Goal: Task Accomplishment & Management: Use online tool/utility

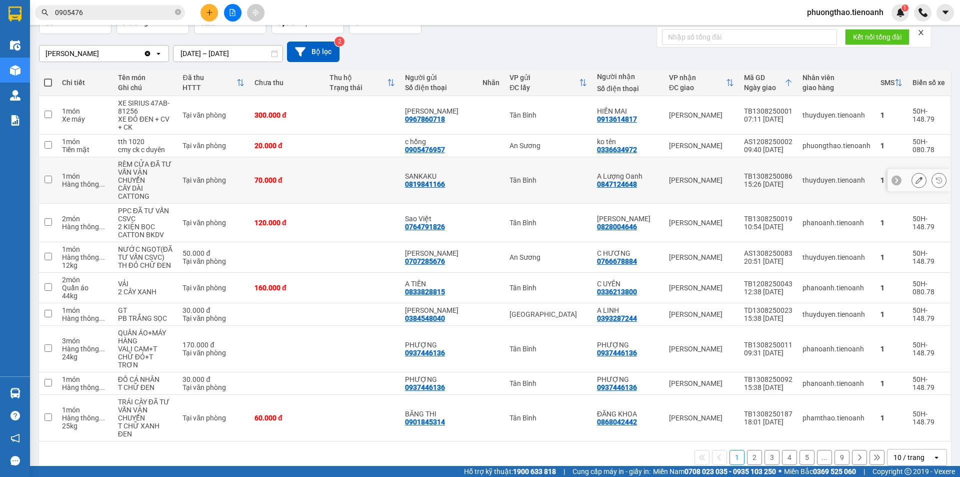
scroll to position [72, 0]
click at [894, 452] on div "10 / trang" at bounding box center [909, 457] width 31 height 10
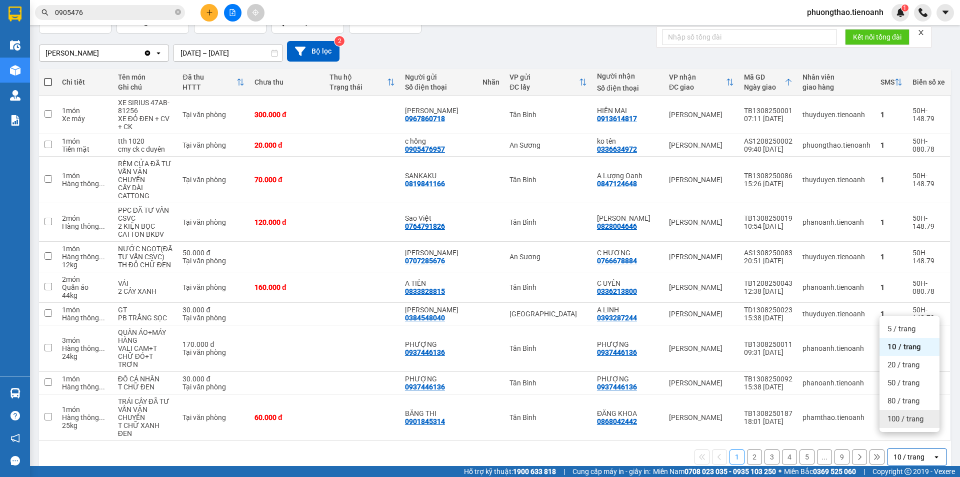
click at [899, 415] on span "100 / trang" at bounding box center [906, 419] width 36 height 10
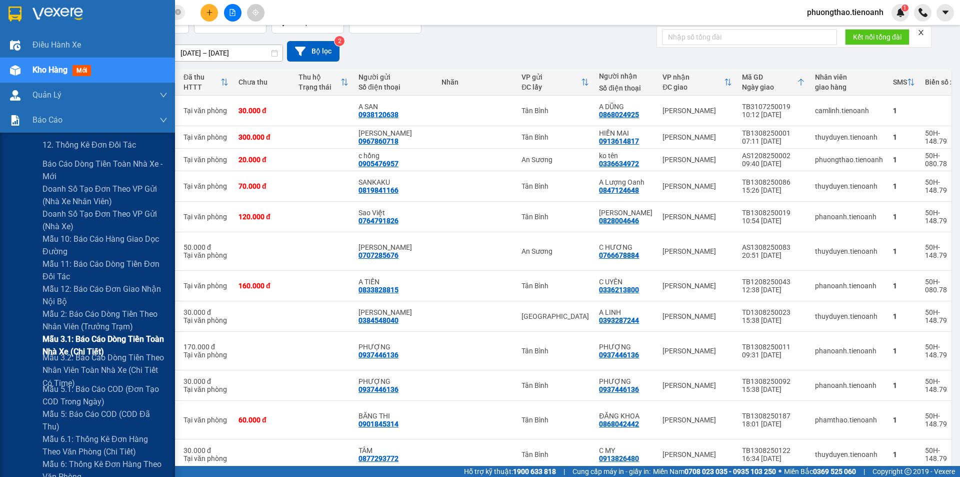
click at [84, 344] on span "Mẫu 3.1: Báo cáo dòng tiền toàn nhà xe (Chi Tiết)" at bounding box center [105, 345] width 125 height 25
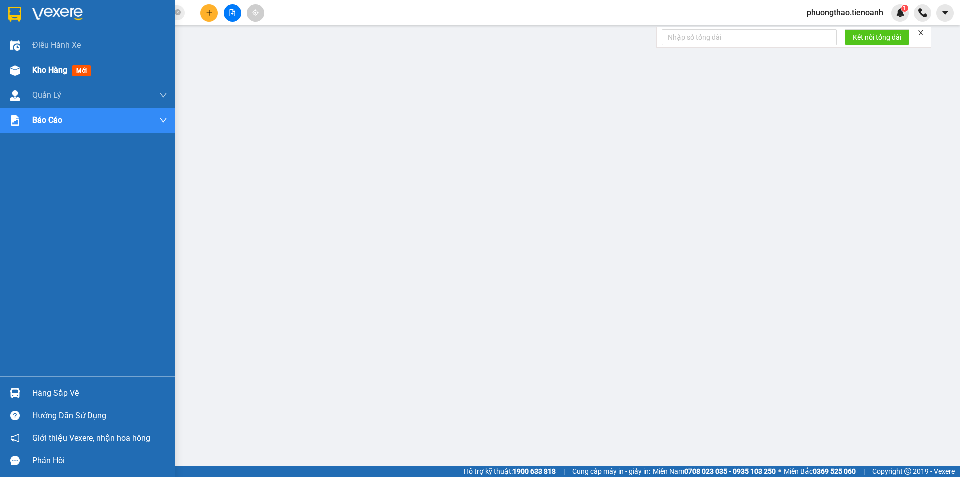
click at [27, 73] on div "Kho hàng mới" at bounding box center [87, 70] width 175 height 25
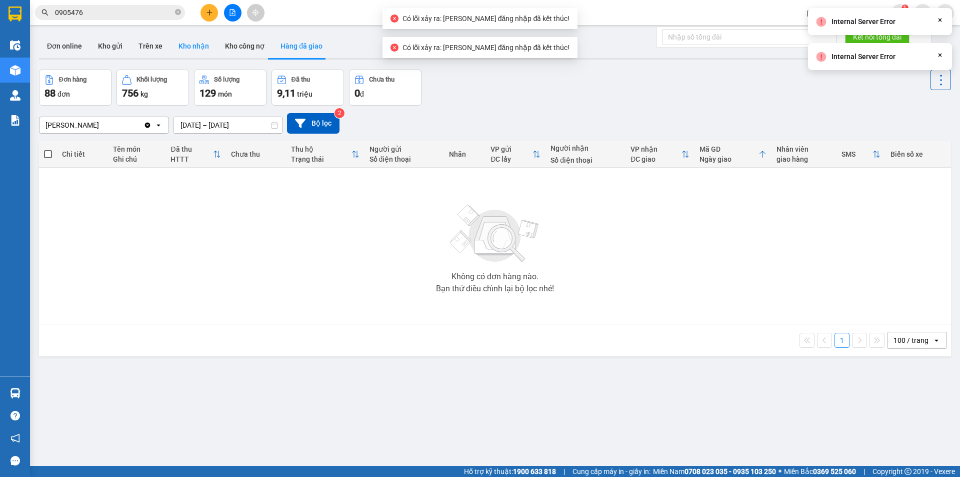
click at [179, 39] on button "Kho nhận" at bounding box center [194, 46] width 47 height 24
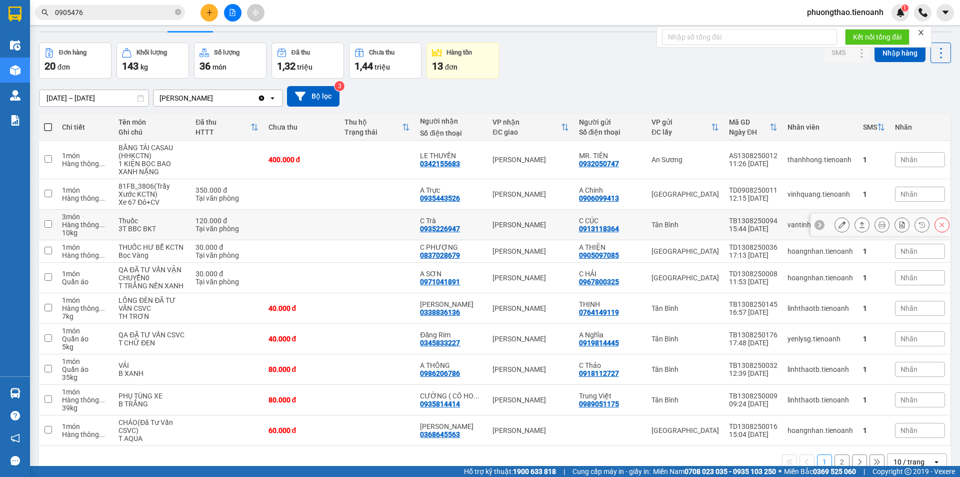
scroll to position [48, 0]
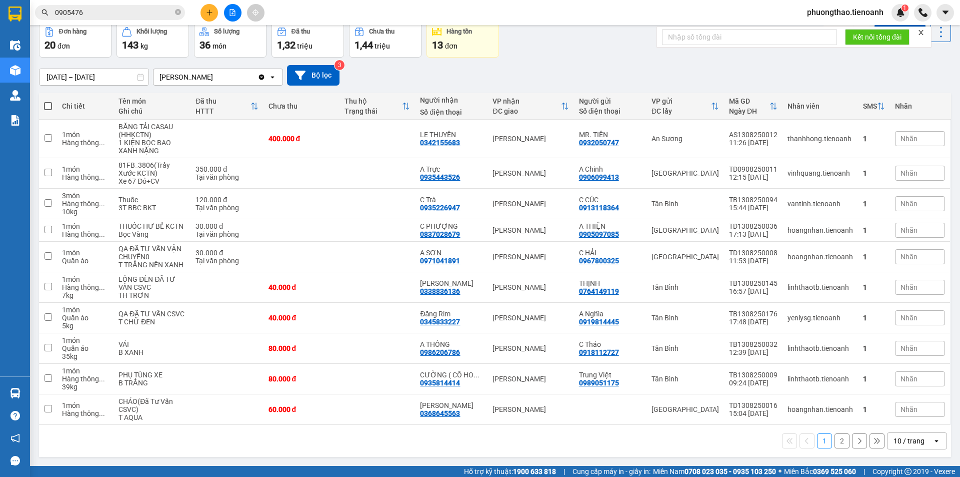
click at [904, 444] on div "10 / trang" at bounding box center [909, 441] width 31 height 10
click at [910, 398] on span "80 / trang" at bounding box center [904, 401] width 32 height 10
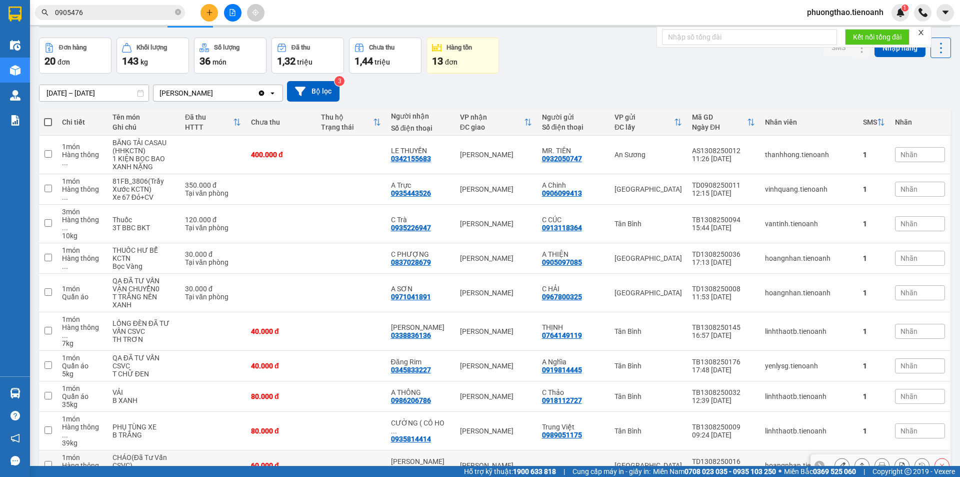
scroll to position [0, 0]
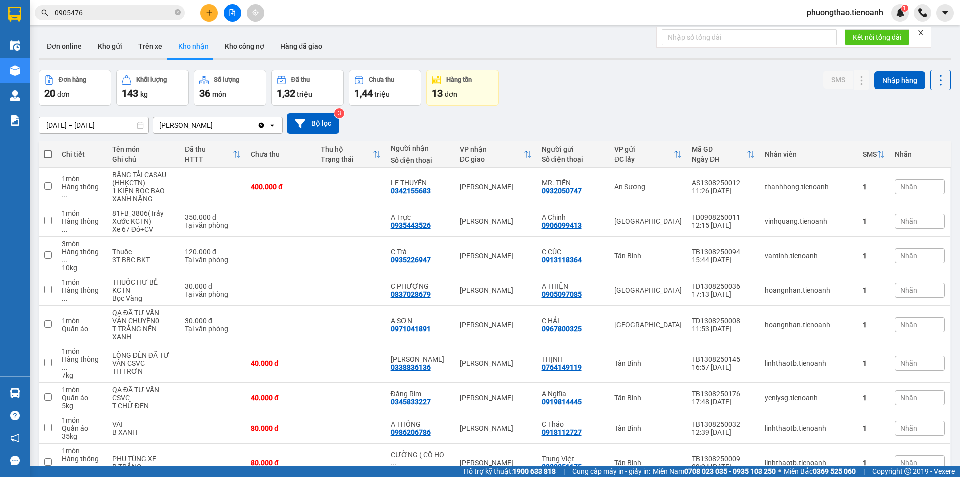
click at [137, 15] on input "0905476" at bounding box center [114, 12] width 118 height 11
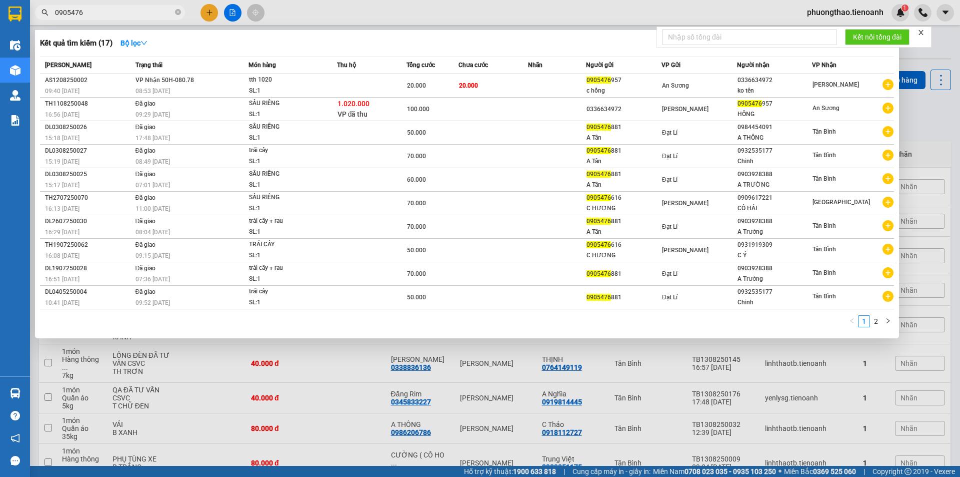
drag, startPoint x: 137, startPoint y: 15, endPoint x: 53, endPoint y: 23, distance: 84.5
click at [53, 22] on div "Kết quả tìm kiếm ( 17 ) Bộ lọc Mã ĐH Trạng thái Món hàng Thu hộ Tổng cước Chưa …" at bounding box center [97, 13] width 195 height 18
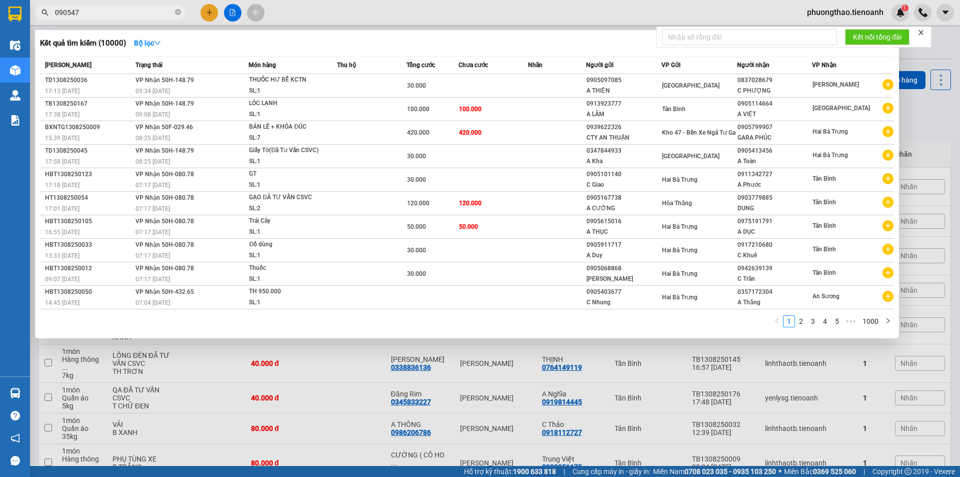
type input "0905476"
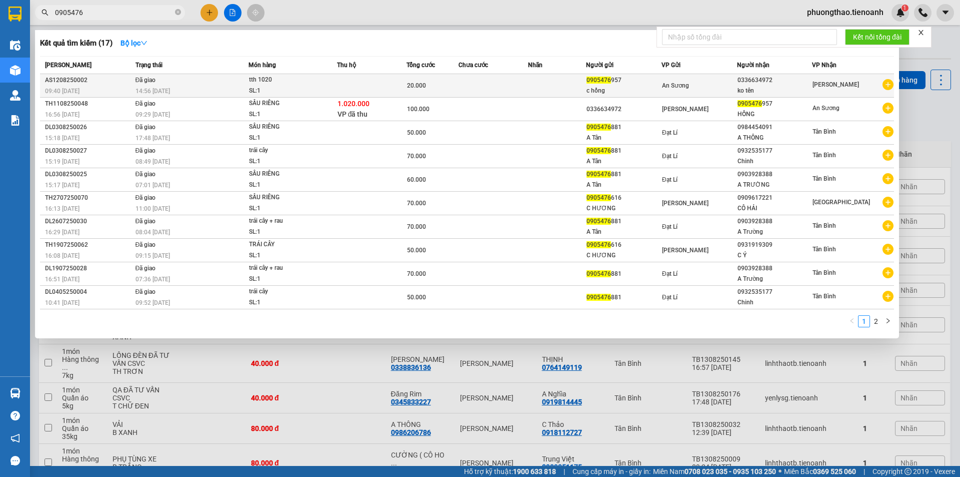
click at [354, 89] on td at bounding box center [372, 86] width 70 height 24
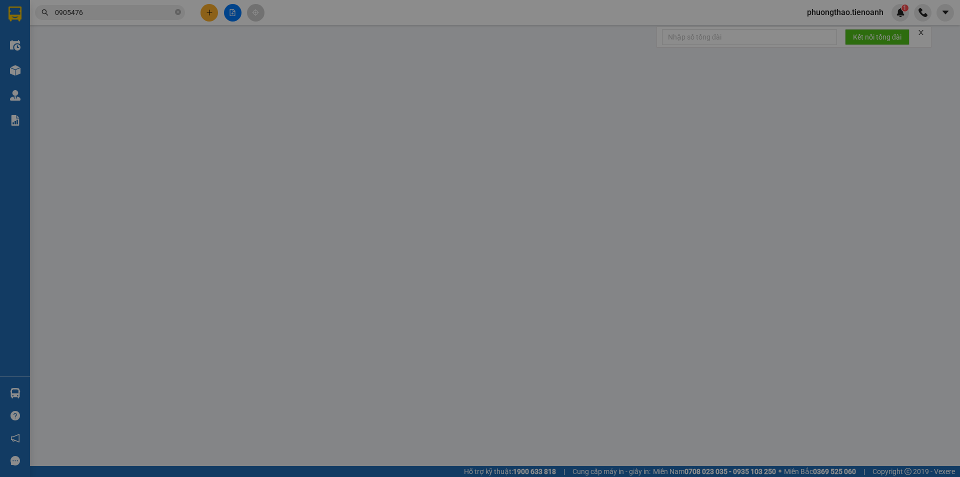
type input "0336634972"
type input "ko tên"
type input "0905476957"
type input "c hồng"
type input "20.000"
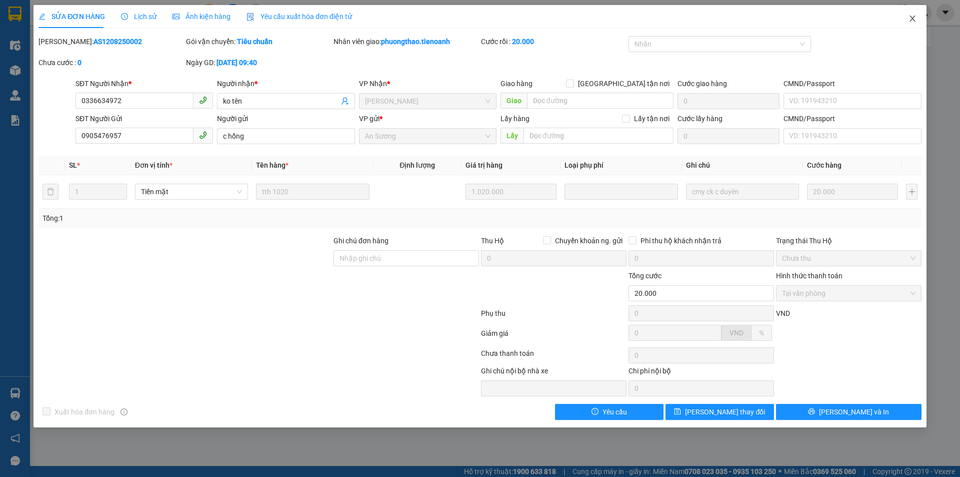
click at [914, 21] on icon "close" at bounding box center [913, 19] width 6 height 6
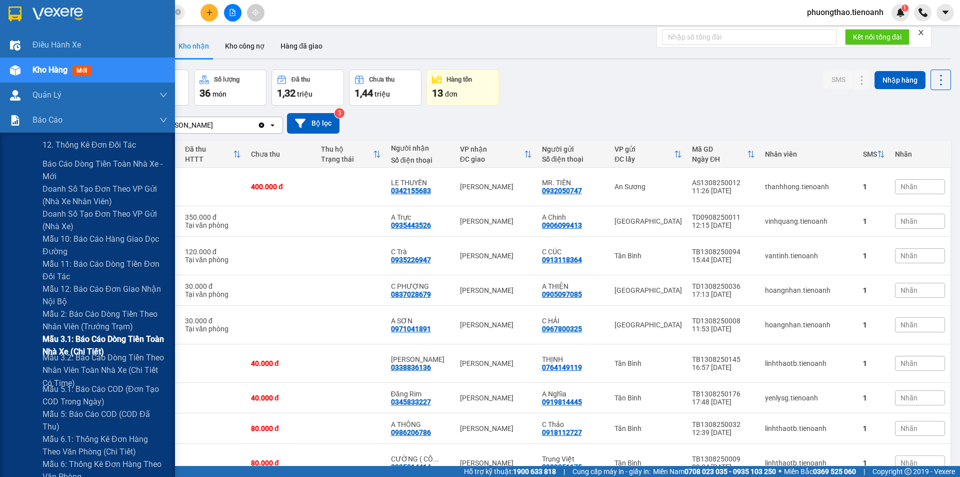
click at [91, 348] on span "Mẫu 3.1: Báo cáo dòng tiền toàn nhà xe (Chi Tiết)" at bounding box center [105, 345] width 125 height 25
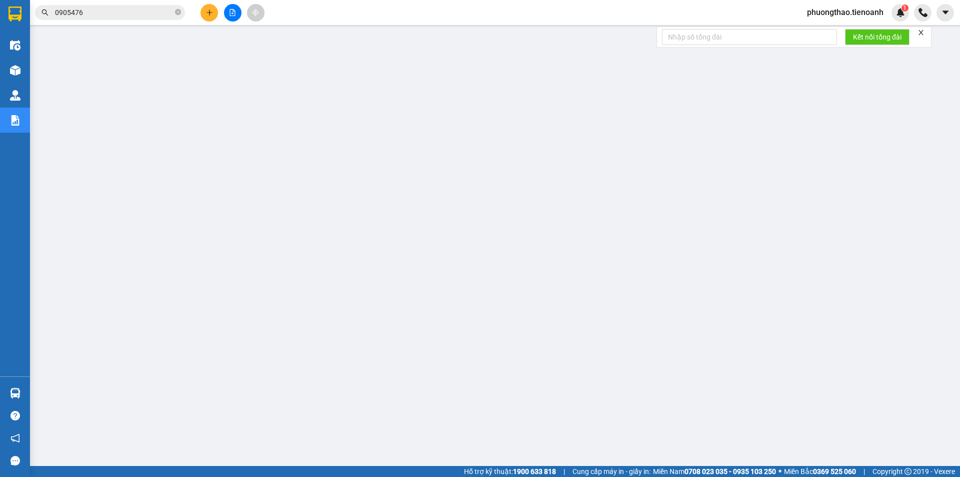
click at [925, 33] on icon "close" at bounding box center [921, 32] width 7 height 7
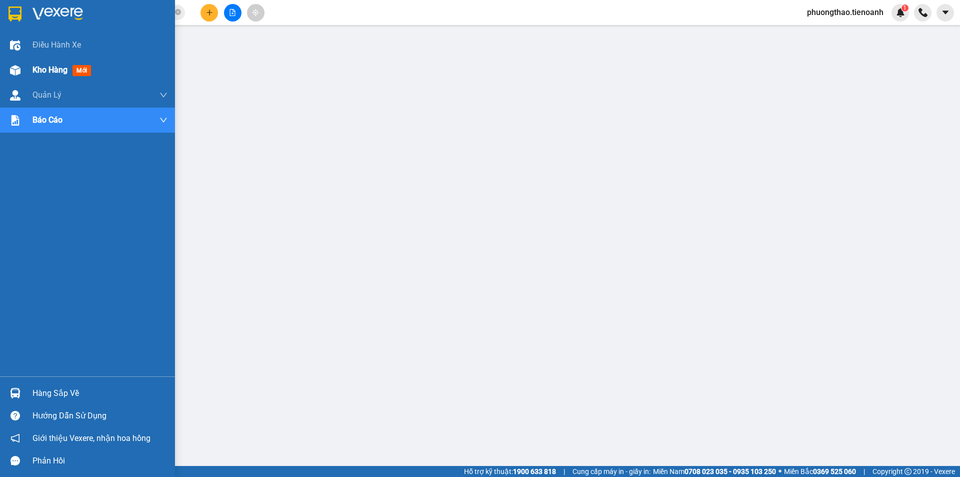
click at [21, 71] on div at bounding box center [16, 71] width 18 height 18
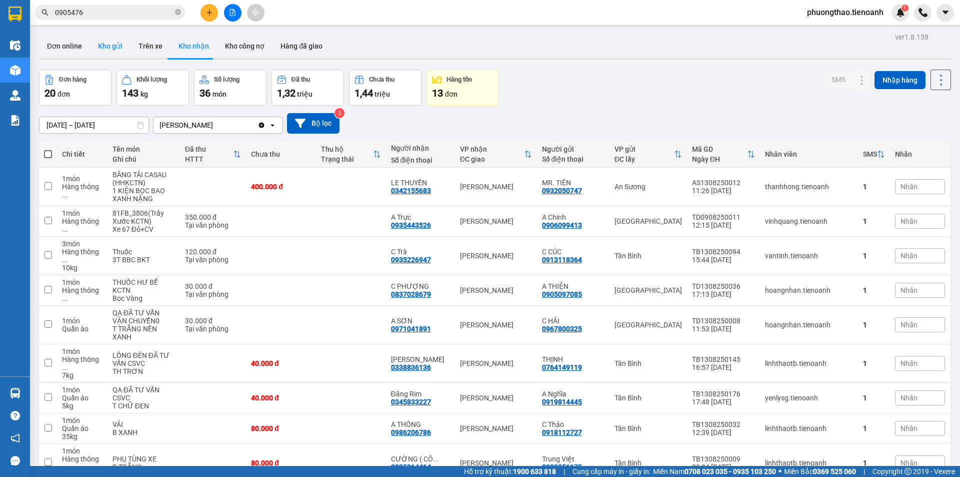
click at [106, 44] on button "Kho gửi" at bounding box center [110, 46] width 41 height 24
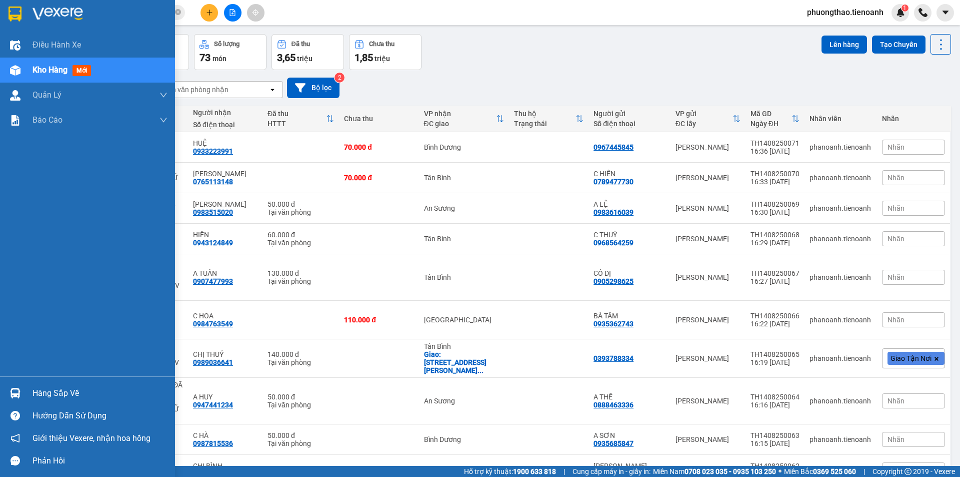
scroll to position [80, 0]
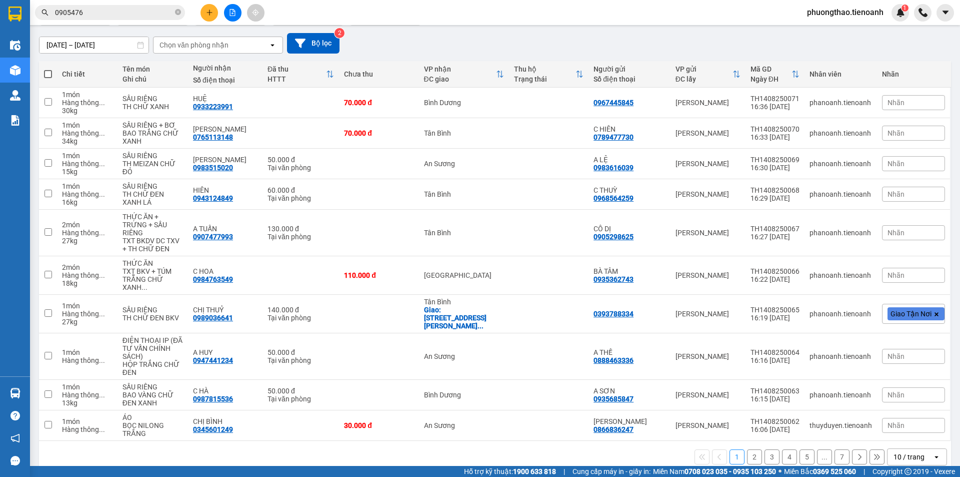
click at [917, 449] on div "10 / trang" at bounding box center [910, 457] width 45 height 16
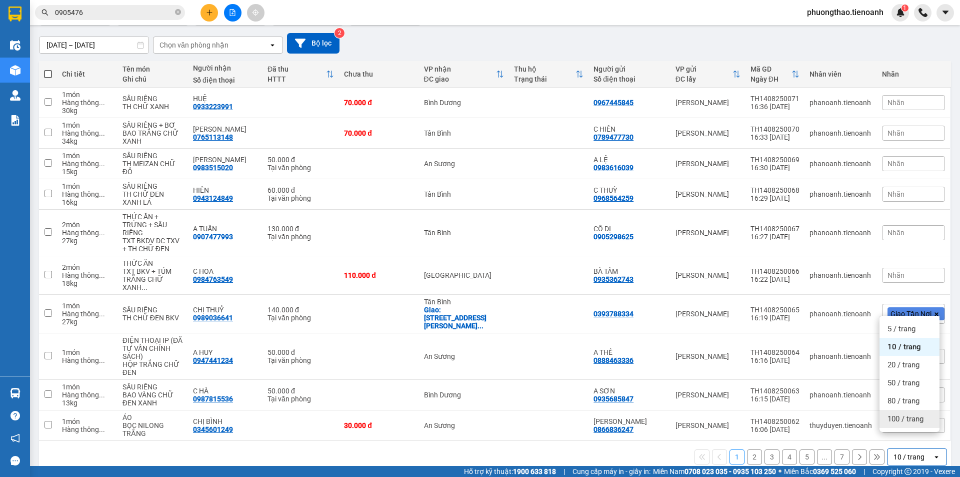
click at [913, 417] on span "100 / trang" at bounding box center [906, 419] width 36 height 10
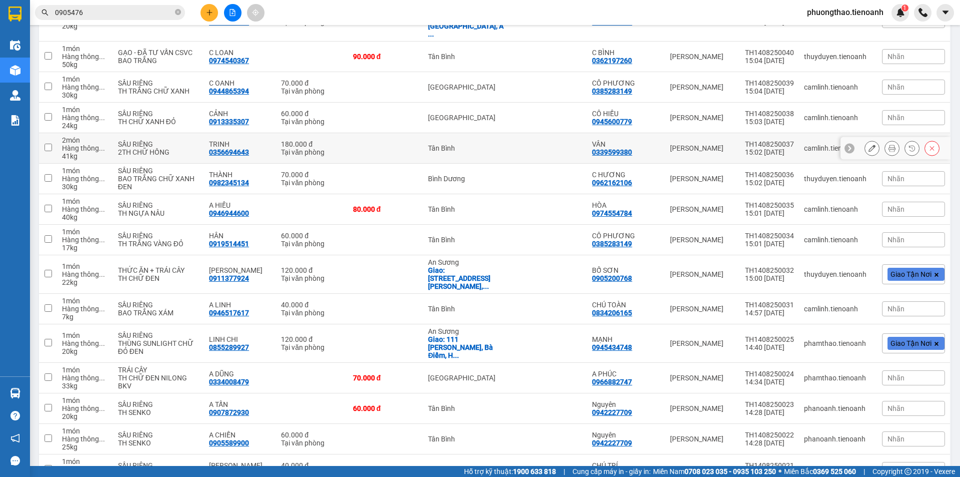
scroll to position [1030, 0]
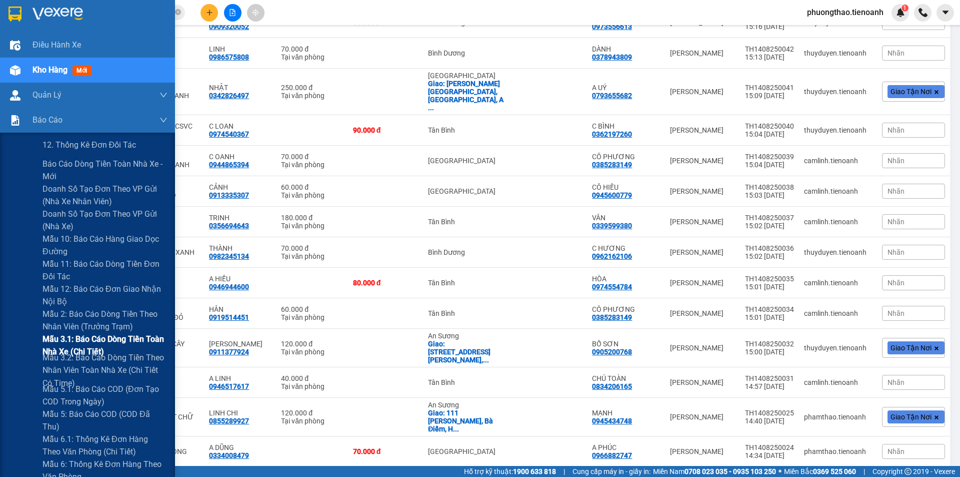
click at [77, 340] on span "Mẫu 3.1: Báo cáo dòng tiền toàn nhà xe (Chi Tiết)" at bounding box center [105, 345] width 125 height 25
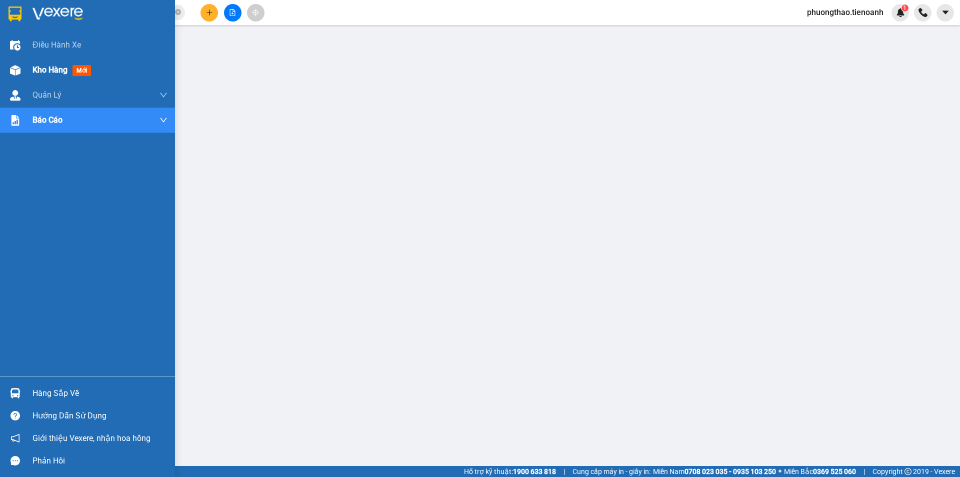
click at [18, 72] on img at bounding box center [15, 70] width 11 height 11
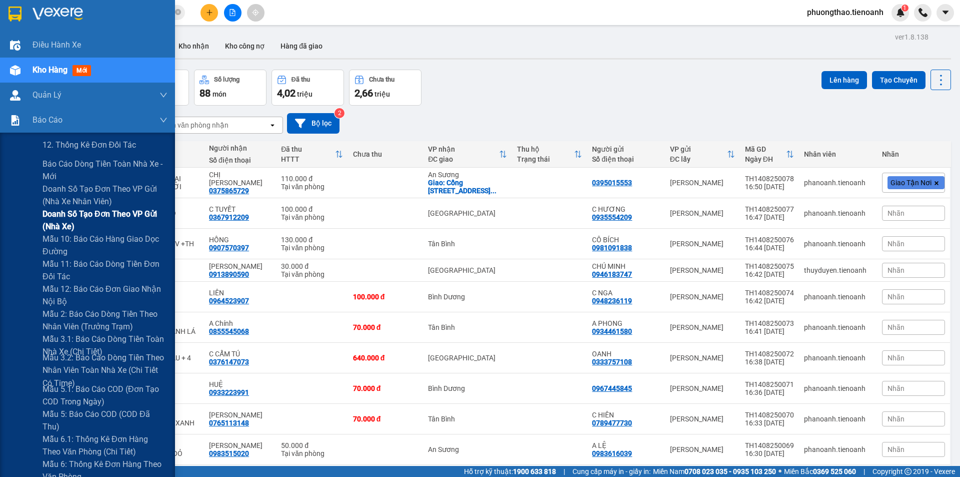
click at [98, 223] on span "Doanh số tạo đơn theo VP gửi (nhà xe)" at bounding box center [105, 220] width 125 height 25
